Goal: Navigation & Orientation: Find specific page/section

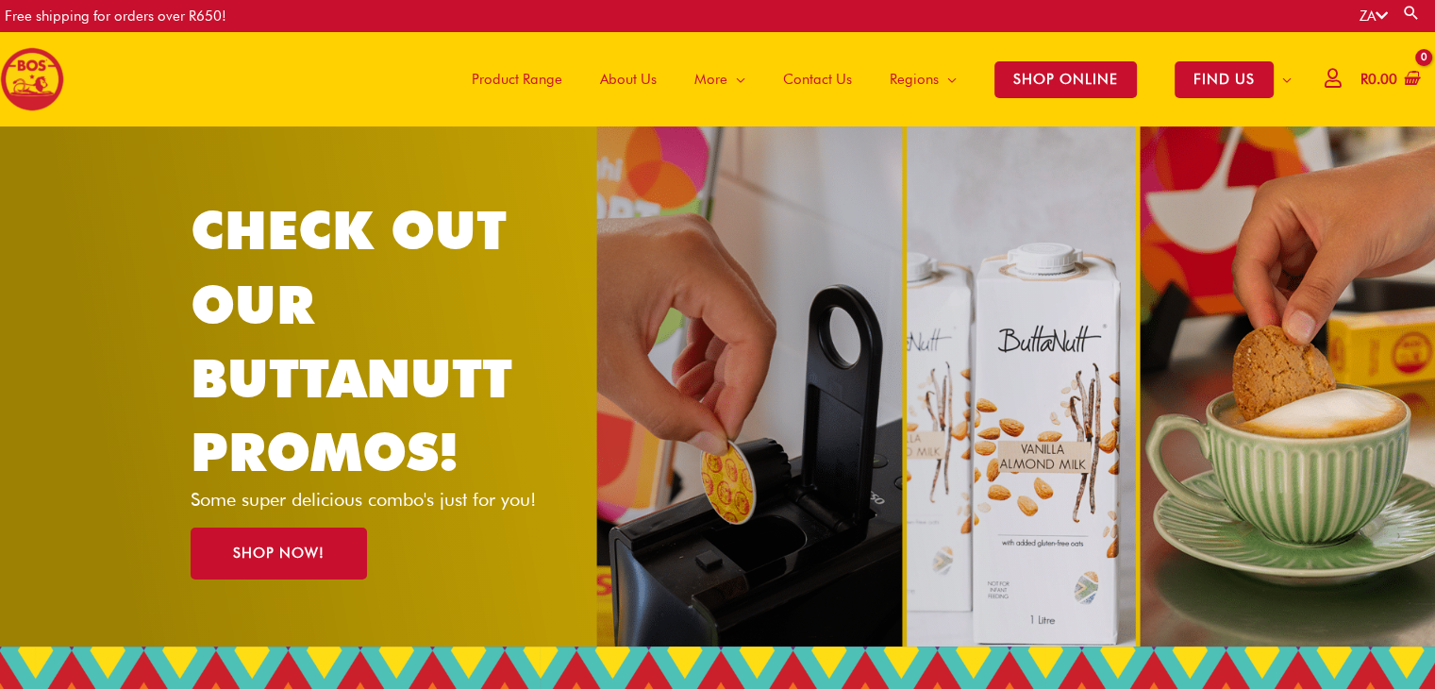
click at [526, 80] on span "Product Range" at bounding box center [517, 79] width 91 height 57
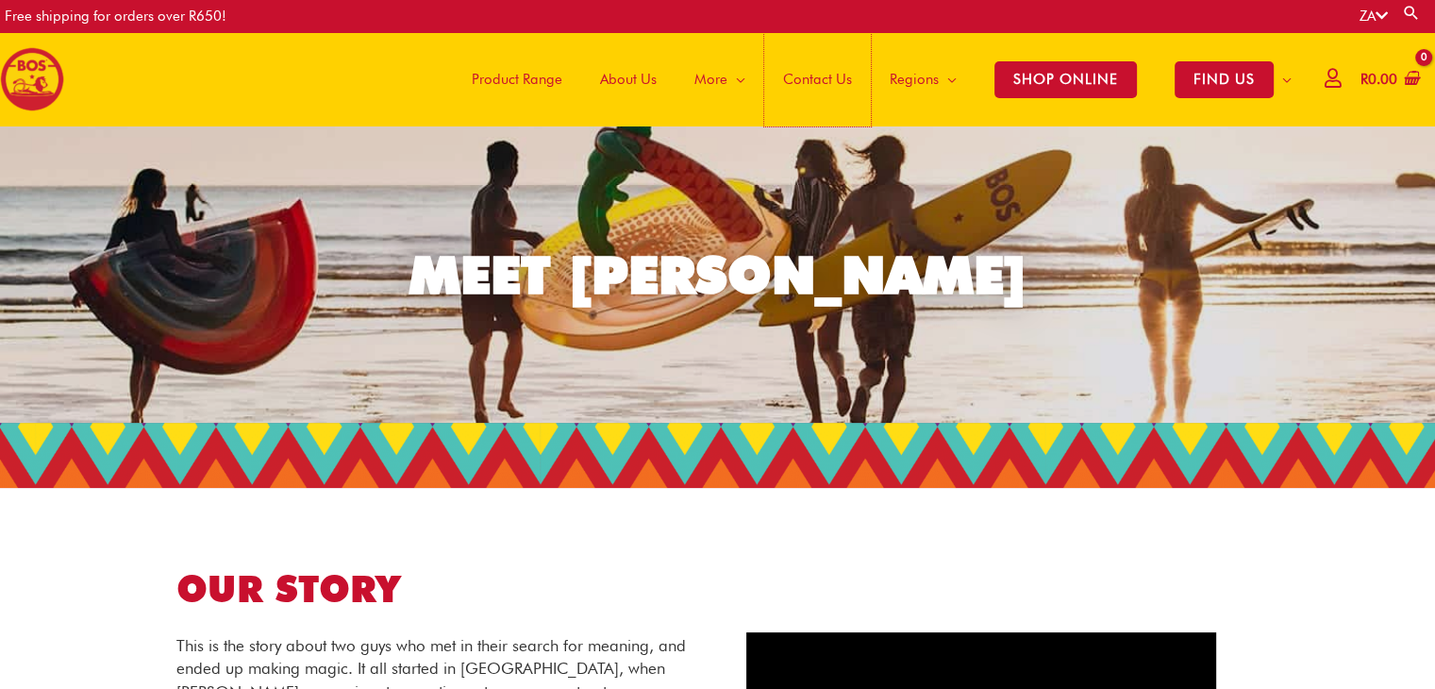
click at [811, 84] on span "Contact Us" at bounding box center [817, 79] width 69 height 57
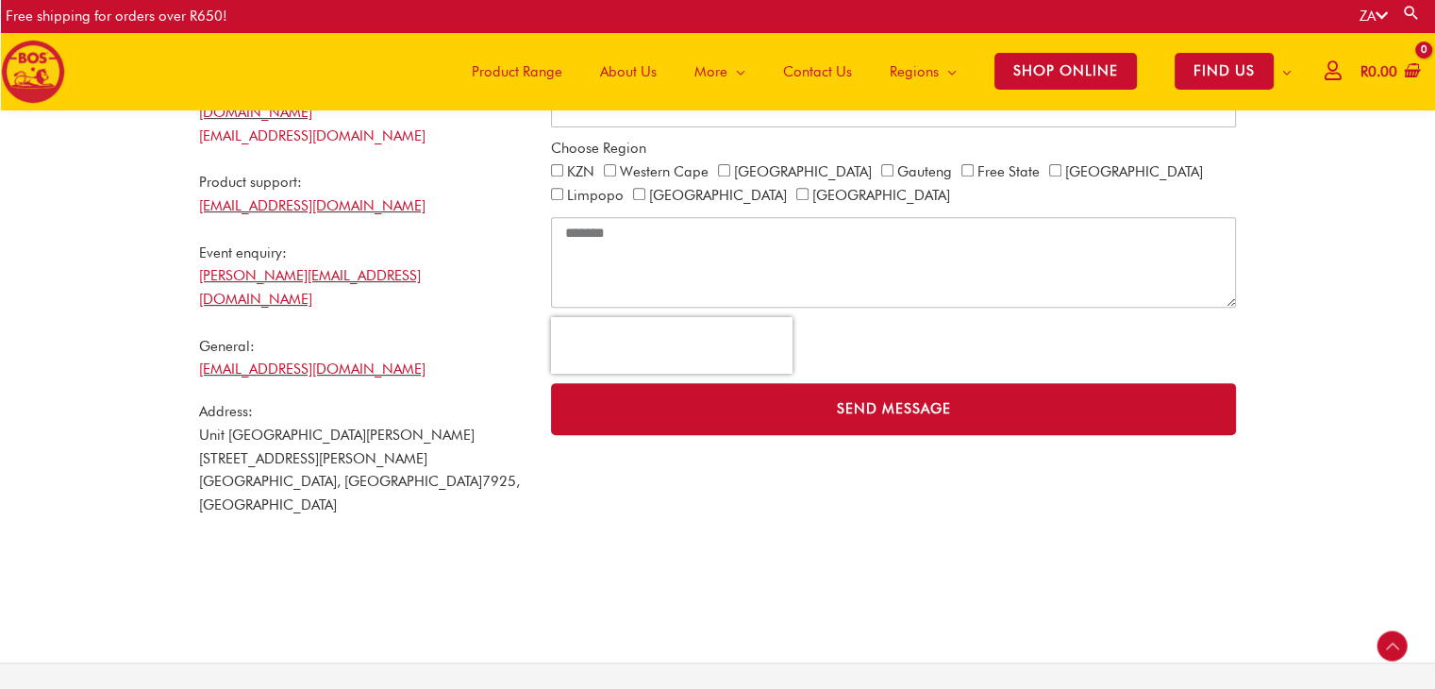
click at [1434, 677] on html "Skip to content Free shipping for orders over R650! ZA Search for: Search Main …" at bounding box center [717, 278] width 1435 height 2014
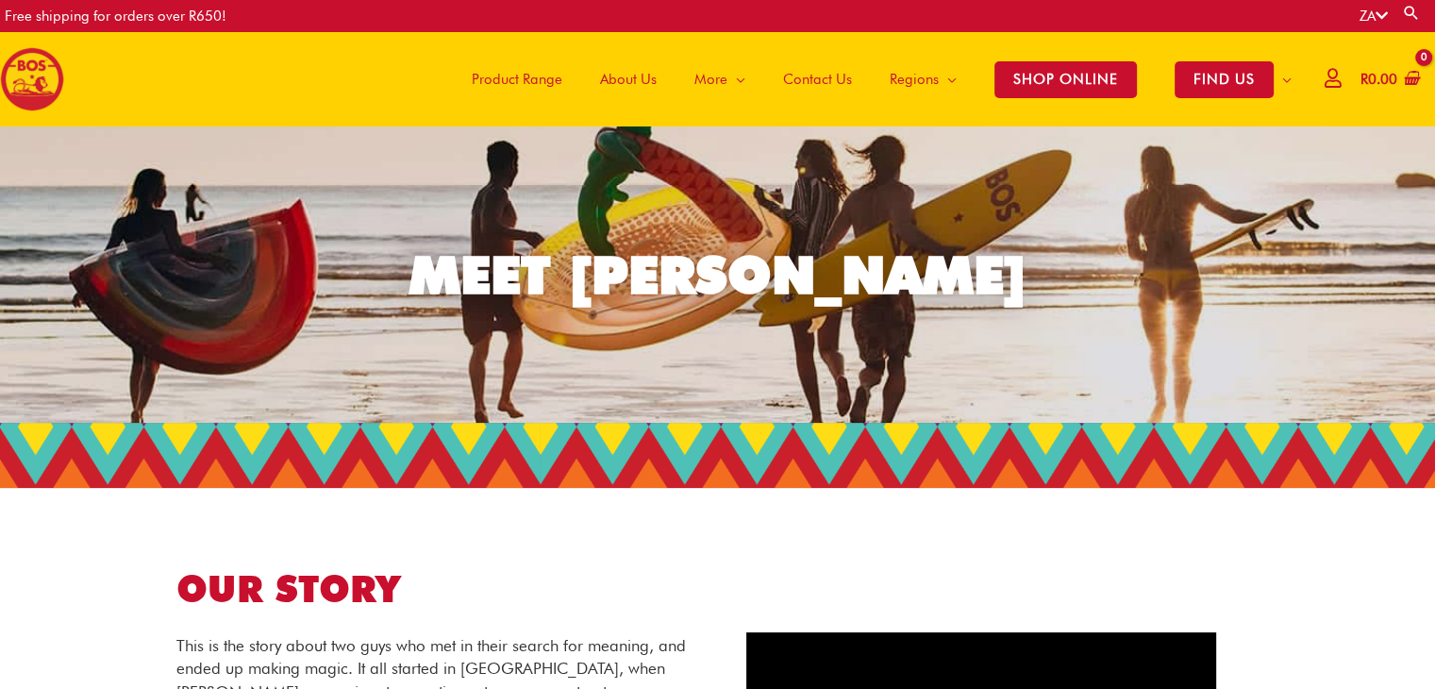
click at [536, 80] on span "Product Range" at bounding box center [517, 79] width 91 height 57
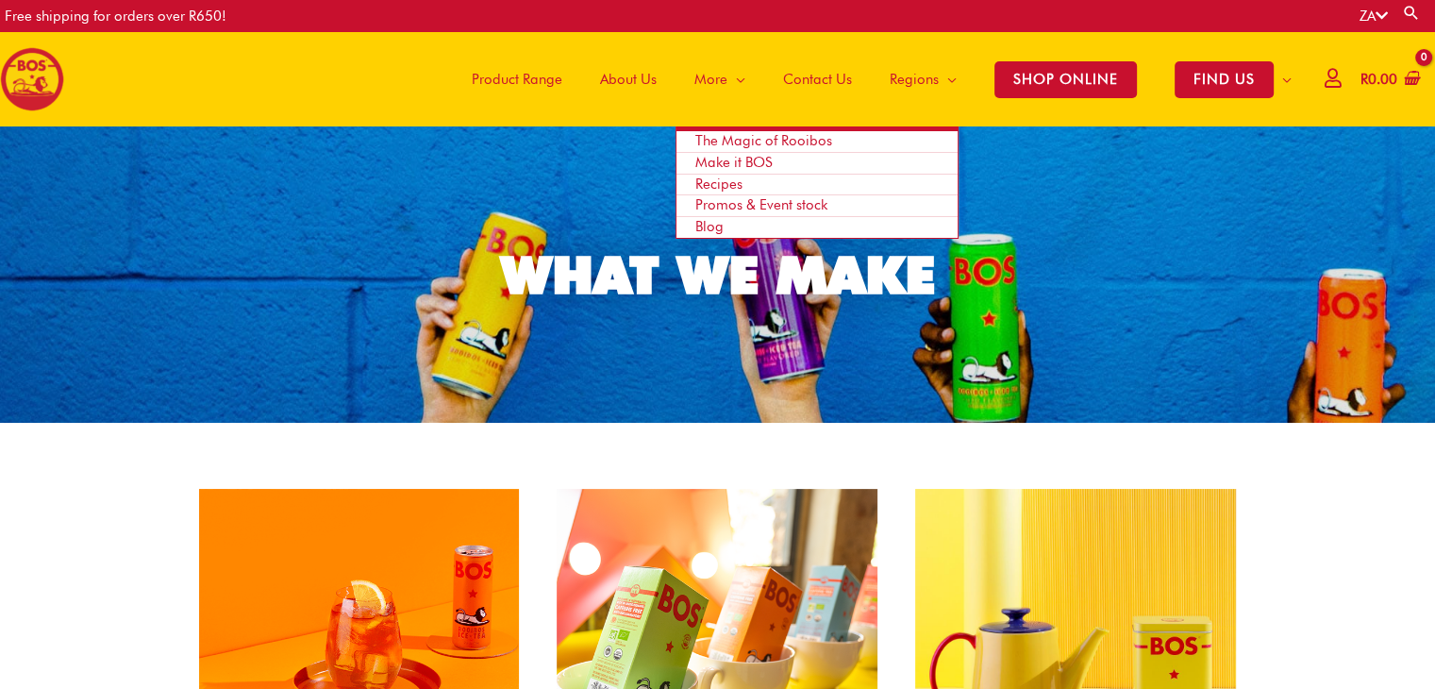
click at [722, 185] on span "Recipes" at bounding box center [718, 183] width 47 height 17
